Goal: Navigation & Orientation: Find specific page/section

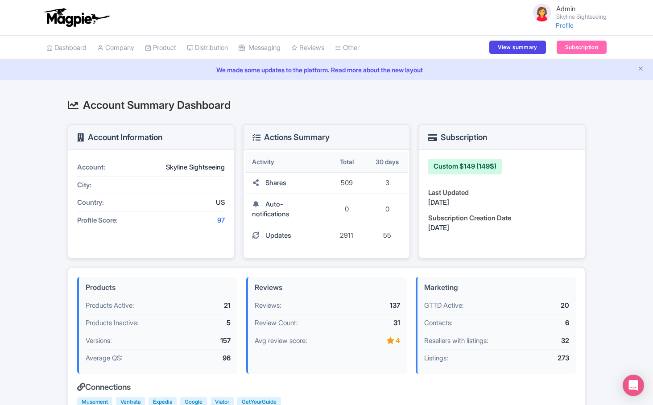
click at [316, 69] on link "We made some updates to the platform. Read more about the new layout" at bounding box center [326, 69] width 643 height 9
click at [69, 47] on link "Dashboard" at bounding box center [66, 48] width 40 height 25
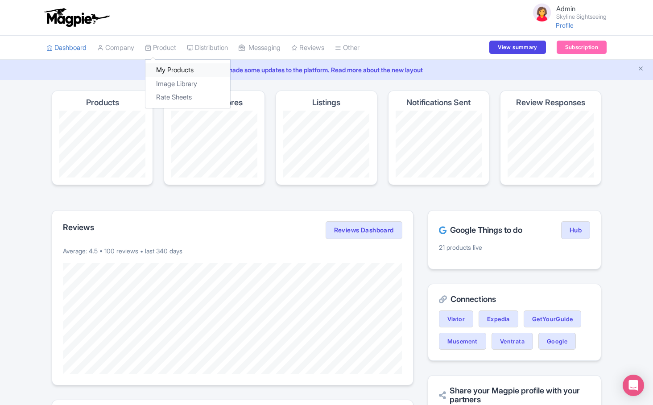
click at [169, 75] on link "My Products" at bounding box center [187, 70] width 85 height 14
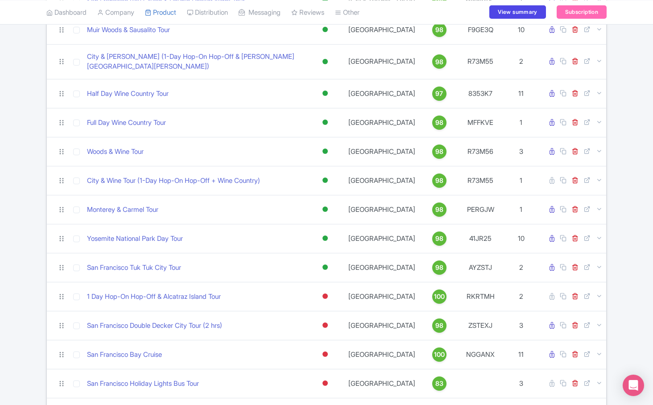
scroll to position [531, 0]
